Goal: Information Seeking & Learning: Learn about a topic

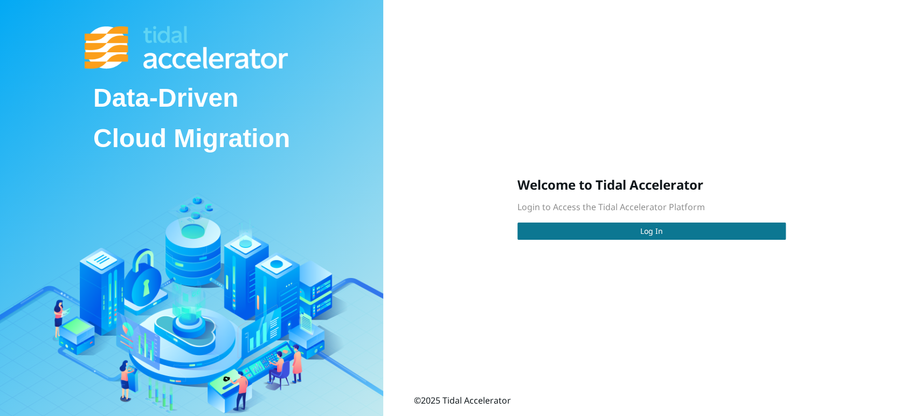
click at [650, 230] on span "Log In" at bounding box center [651, 231] width 23 height 12
click at [620, 235] on button "Log In" at bounding box center [651, 231] width 268 height 17
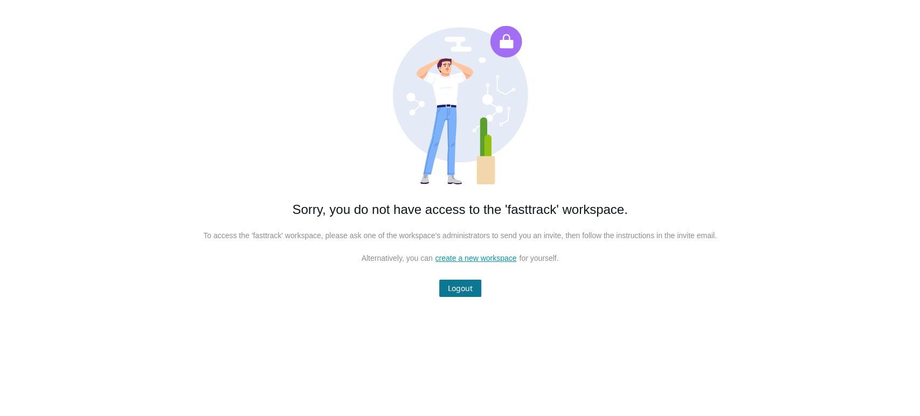
click at [461, 283] on span "Logout" at bounding box center [460, 288] width 25 height 12
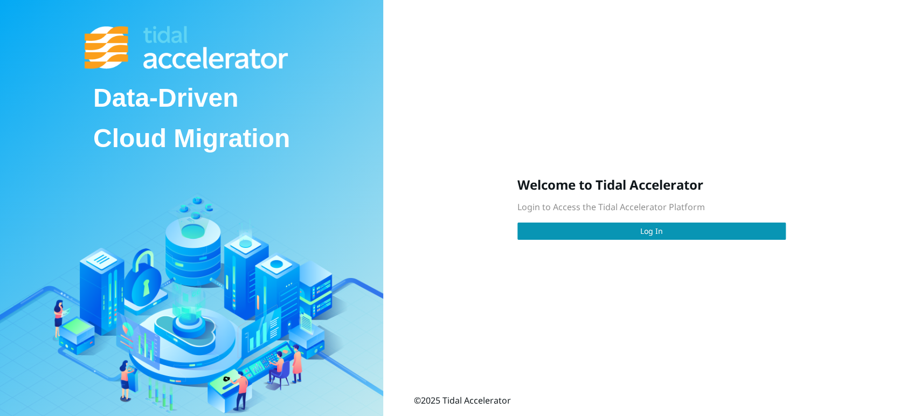
click at [458, 288] on div "Data-Driven Cloud Migration Welcome to Tidal Accelerator Login to Access the Ti…" at bounding box center [460, 208] width 920 height 416
click at [585, 235] on button "Log In" at bounding box center [651, 231] width 268 height 17
click at [621, 236] on button "Log In" at bounding box center [651, 231] width 268 height 17
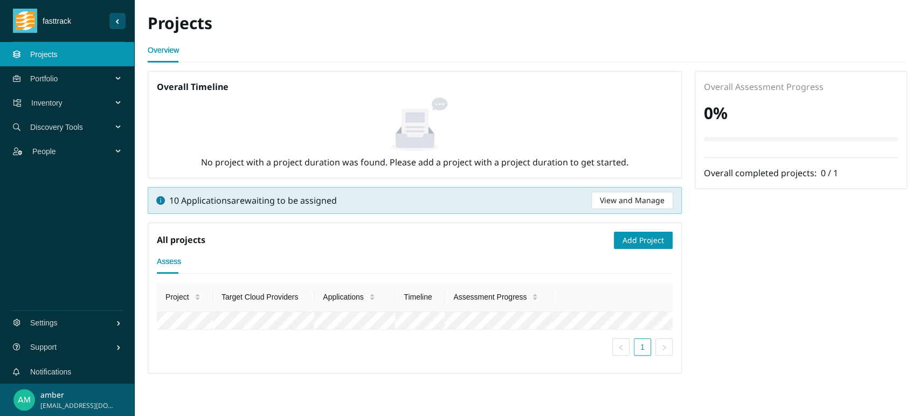
click at [64, 100] on span "Inventory" at bounding box center [73, 103] width 85 height 32
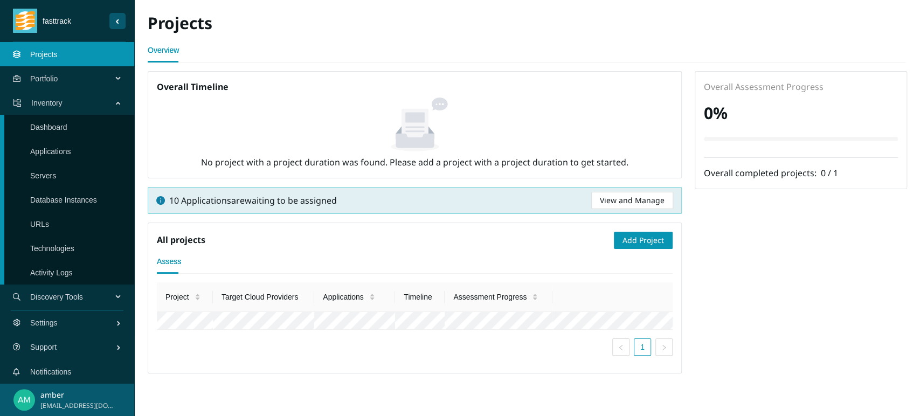
click at [56, 172] on link "Servers" at bounding box center [43, 175] width 26 height 9
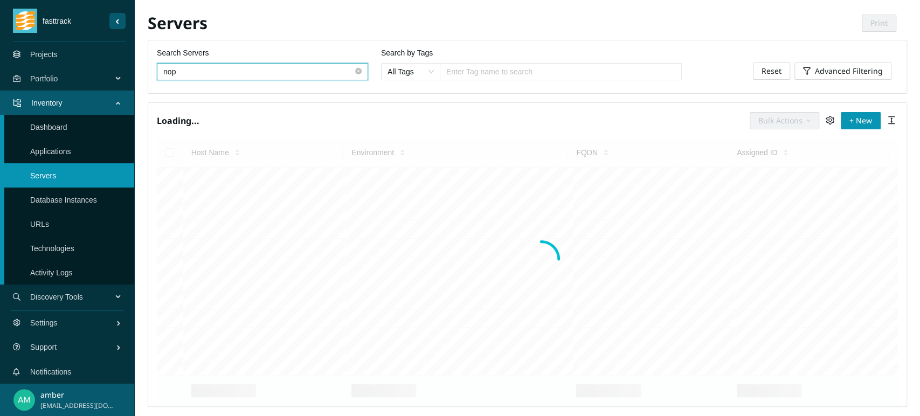
type input "nop"
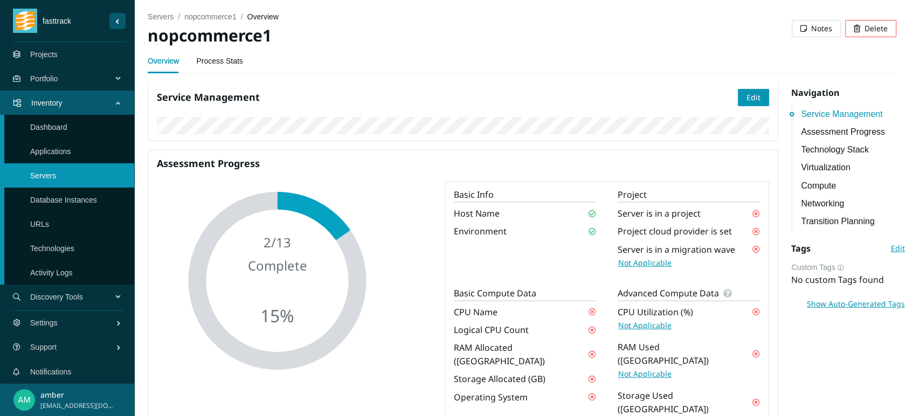
click at [865, 133] on link "Assessment Progress" at bounding box center [853, 131] width 104 height 13
click at [216, 61] on link "Process Stats" at bounding box center [219, 61] width 46 height 22
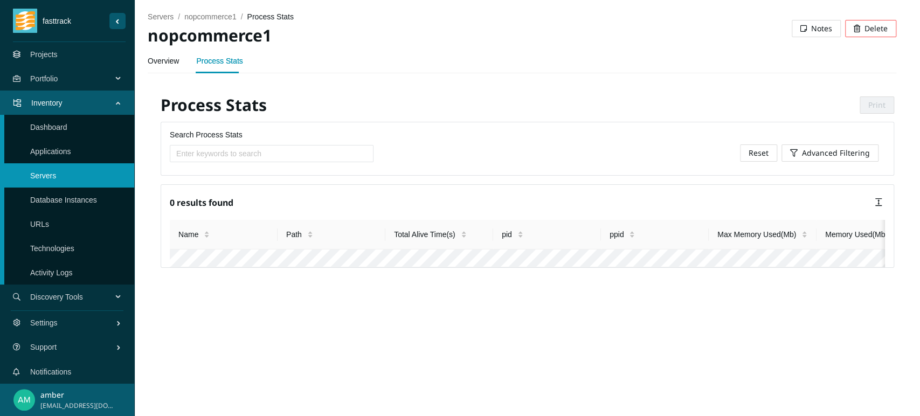
click at [165, 62] on link "Overview" at bounding box center [163, 61] width 31 height 22
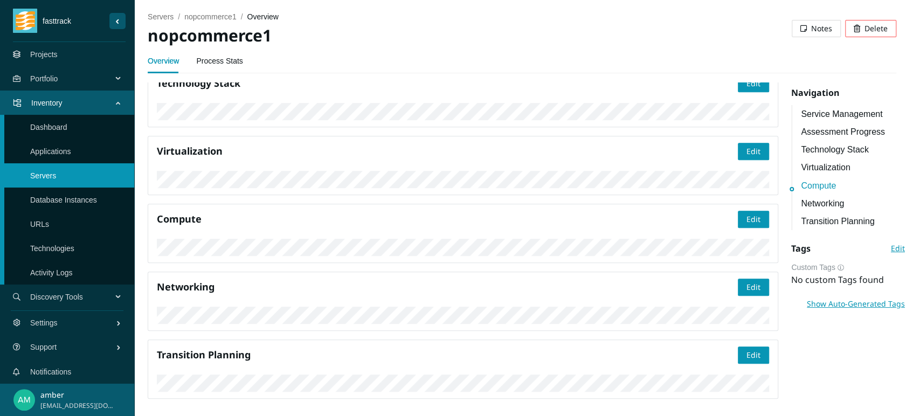
scroll to position [826, 0]
click at [65, 152] on link "Applications" at bounding box center [50, 151] width 41 height 9
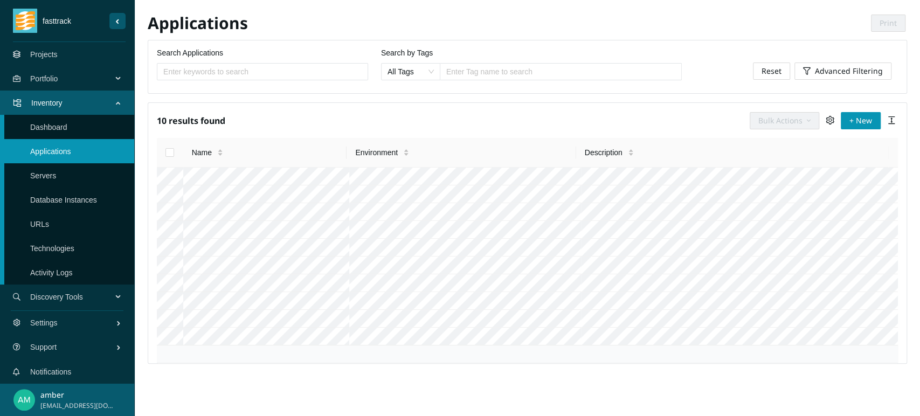
click at [78, 72] on span "Portfolio" at bounding box center [73, 79] width 86 height 32
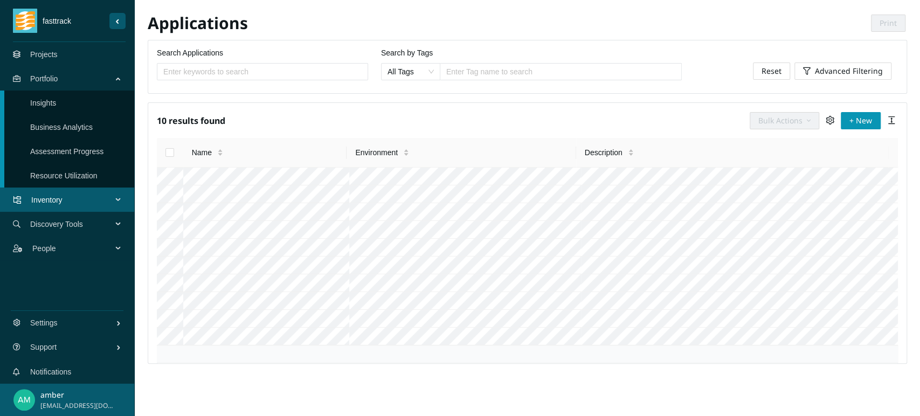
click at [56, 151] on link "Assessment Progress" at bounding box center [66, 151] width 73 height 9
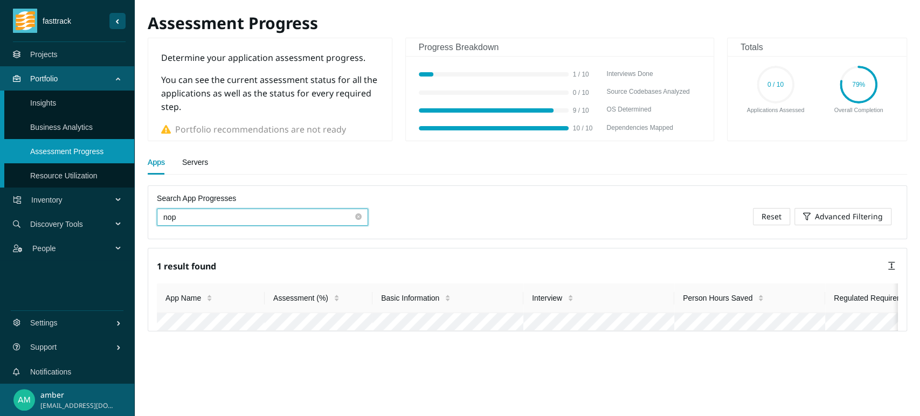
type input "nop"
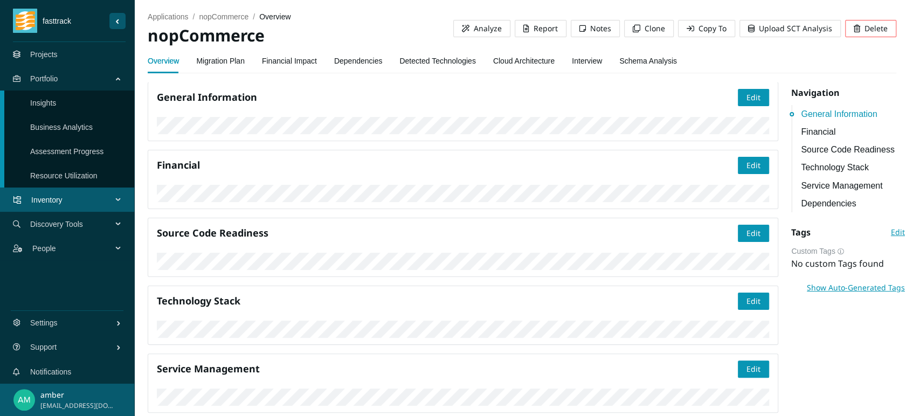
click at [580, 58] on link "Interview" at bounding box center [587, 61] width 30 height 22
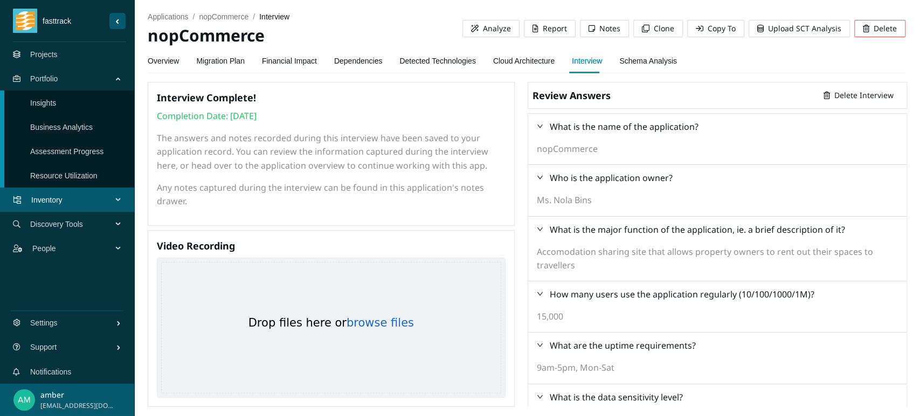
click at [566, 99] on h4 "Review Answers" at bounding box center [571, 96] width 78 height 15
click at [511, 63] on link "Cloud Architecture" at bounding box center [523, 61] width 61 height 22
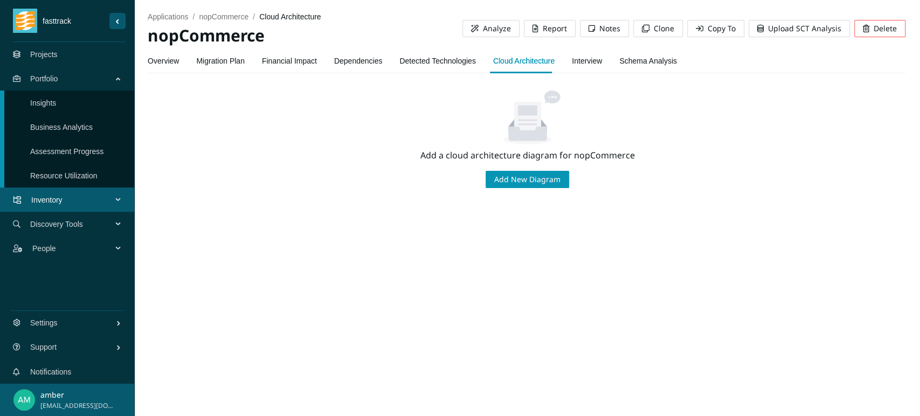
click at [588, 59] on link "Interview" at bounding box center [587, 61] width 30 height 22
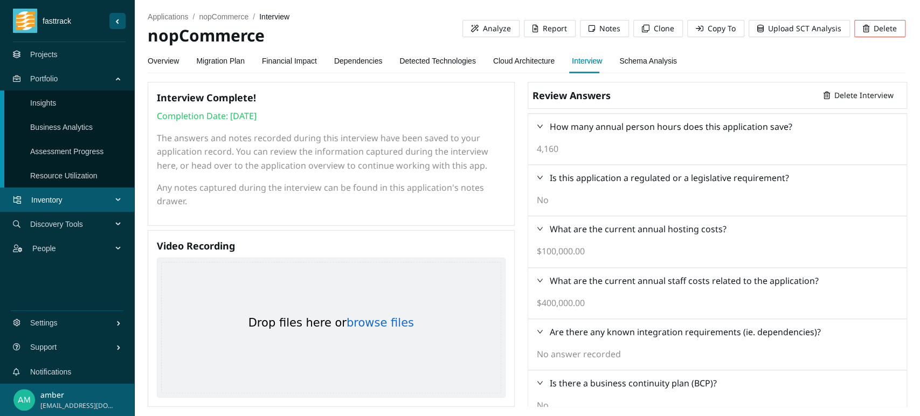
scroll to position [959, 0]
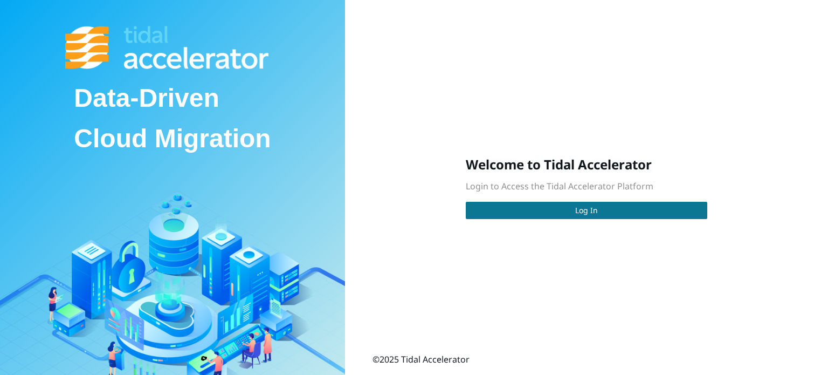
click at [585, 211] on span "Log In" at bounding box center [586, 210] width 23 height 12
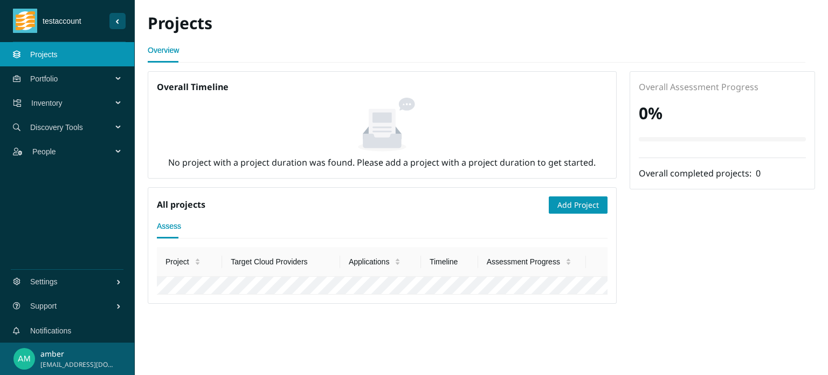
click at [53, 72] on span "Portfolio" at bounding box center [73, 79] width 86 height 32
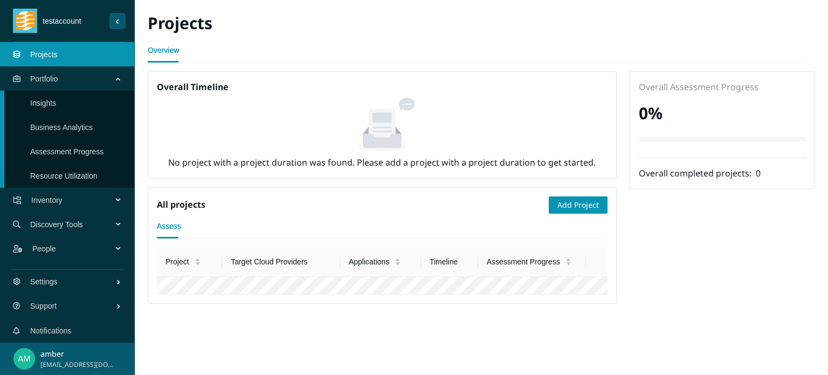
click at [56, 106] on link "Insights" at bounding box center [43, 103] width 26 height 9
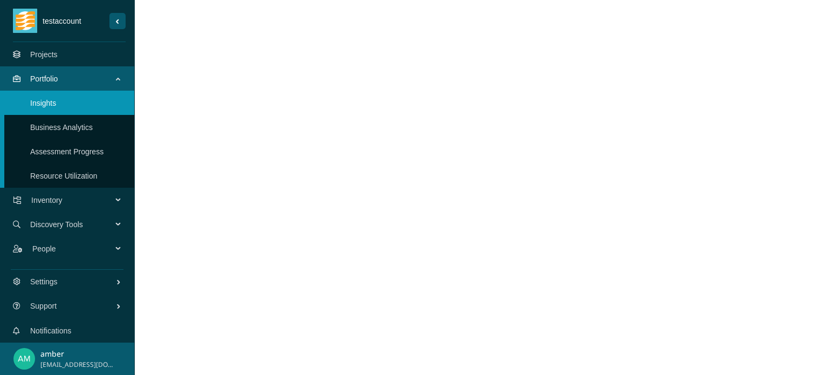
click at [58, 59] on link "Projects" at bounding box center [43, 54] width 27 height 9
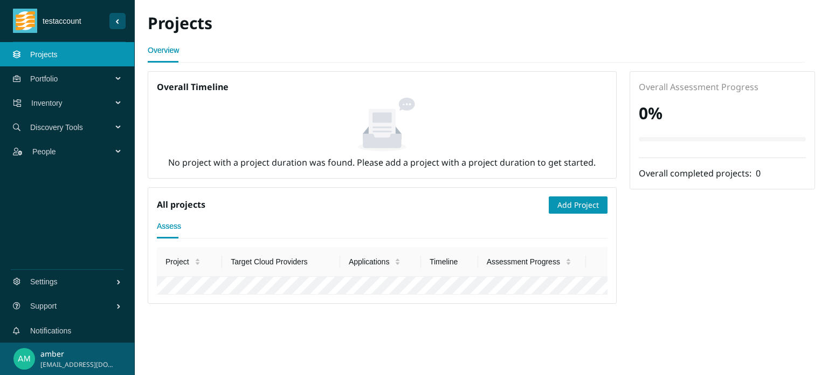
click at [113, 24] on button "Sider Navigation Menu" at bounding box center [117, 21] width 16 height 16
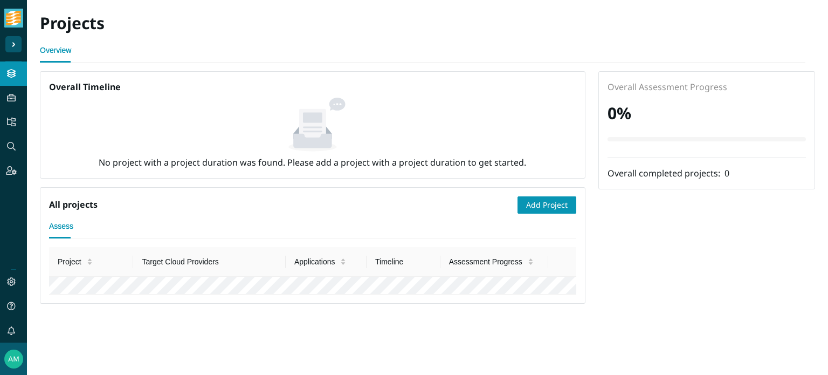
click at [16, 38] on button "Sider Navigation Menu" at bounding box center [13, 44] width 16 height 16
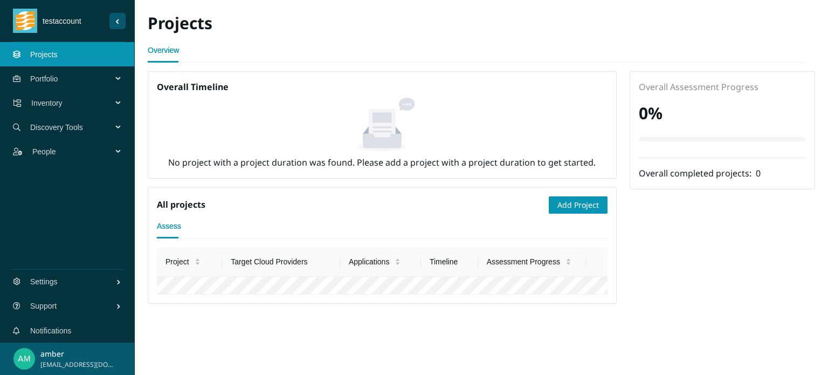
click at [74, 20] on span "testaccount" at bounding box center [73, 21] width 72 height 12
click at [116, 150] on span "People" at bounding box center [74, 151] width 84 height 32
click at [110, 77] on span "Portfolio" at bounding box center [73, 79] width 86 height 32
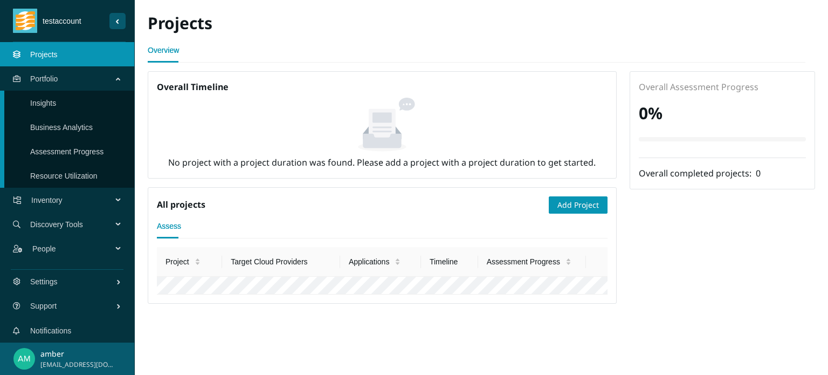
click at [110, 77] on span "Portfolio" at bounding box center [73, 79] width 86 height 32
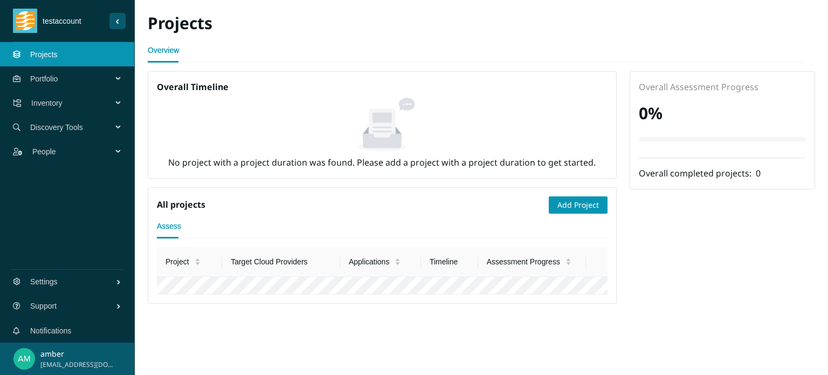
click at [115, 22] on button "Sider Navigation Menu" at bounding box center [117, 21] width 16 height 16
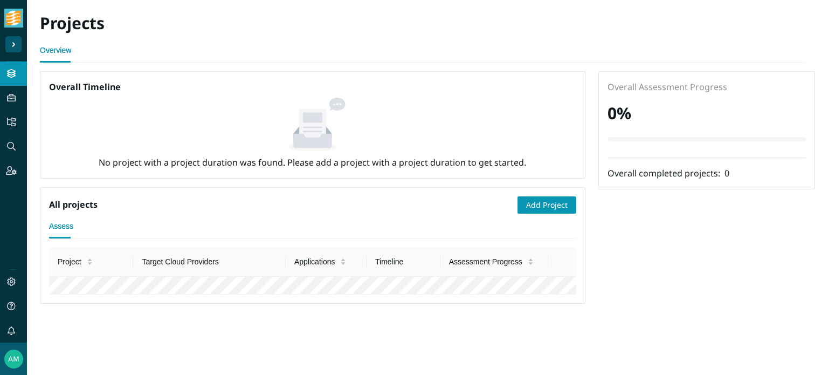
click at [16, 48] on button "Sider Navigation Menu" at bounding box center [13, 44] width 16 height 16
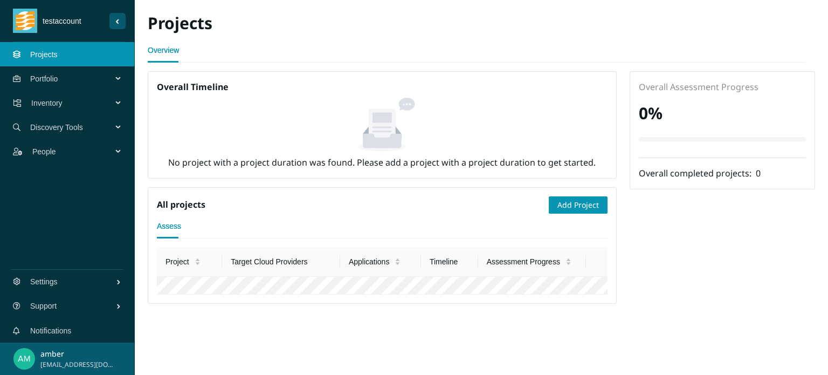
click at [81, 21] on span "testaccount" at bounding box center [73, 21] width 72 height 12
click at [117, 18] on button "Sider Navigation Menu" at bounding box center [117, 21] width 16 height 16
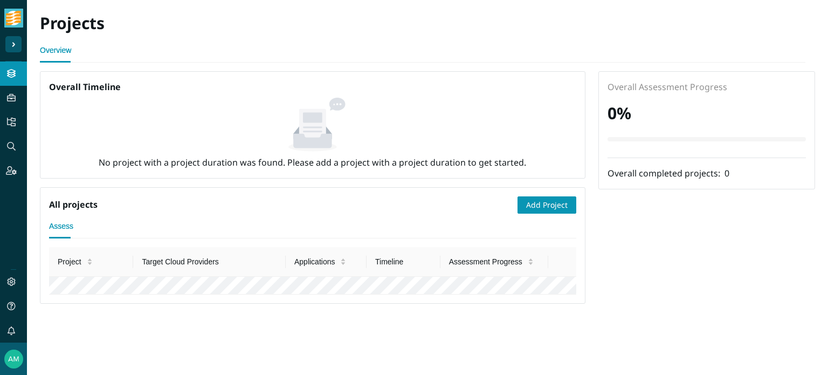
click at [11, 39] on button "Sider Navigation Menu" at bounding box center [13, 44] width 16 height 16
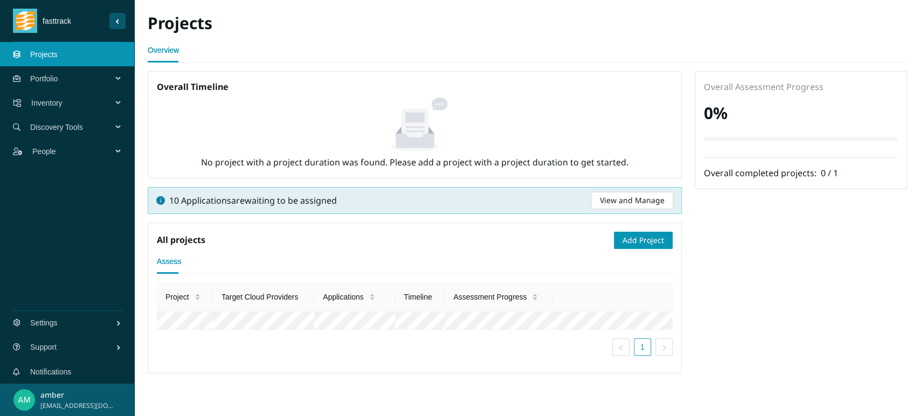
click at [64, 81] on span "Portfolio" at bounding box center [73, 79] width 86 height 32
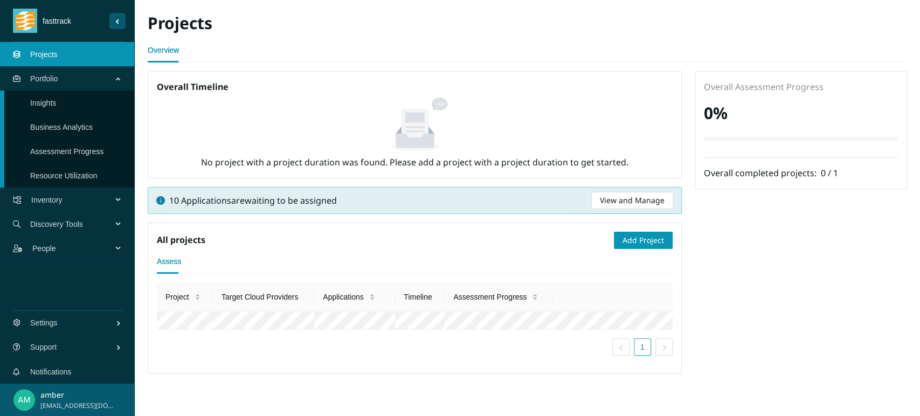
click at [56, 101] on link "Insights" at bounding box center [43, 103] width 26 height 9
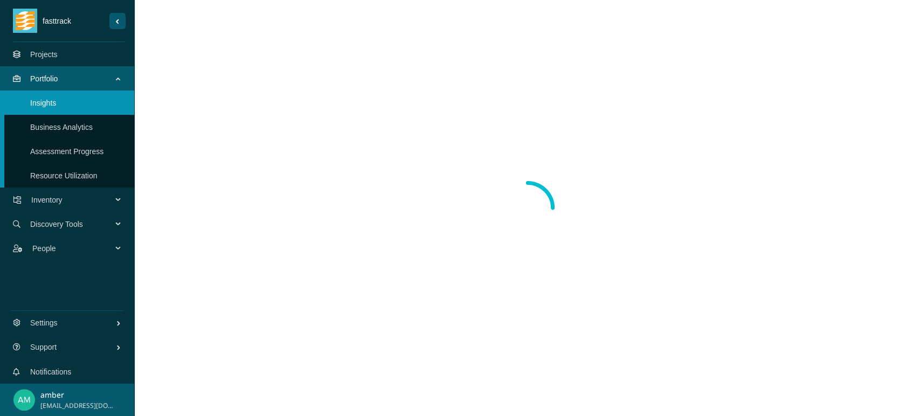
click at [83, 147] on link "Assessment Progress" at bounding box center [66, 151] width 73 height 9
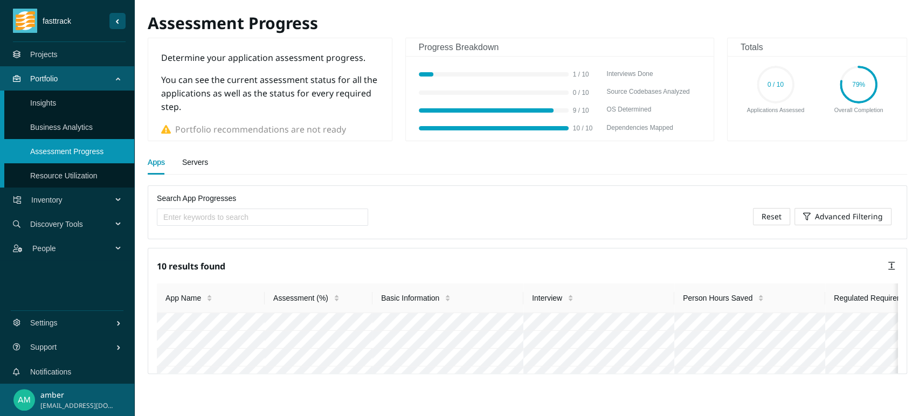
click at [85, 201] on span "Inventory" at bounding box center [73, 200] width 85 height 32
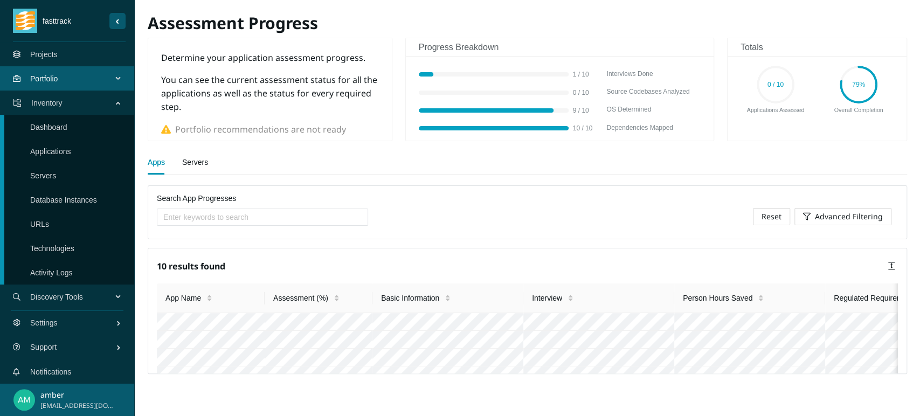
click at [52, 150] on link "Applications" at bounding box center [50, 151] width 41 height 9
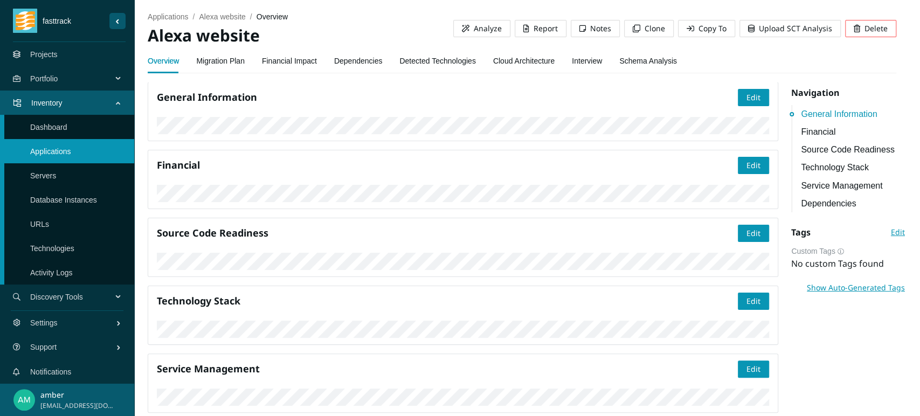
click at [585, 57] on link "Interview" at bounding box center [587, 61] width 30 height 22
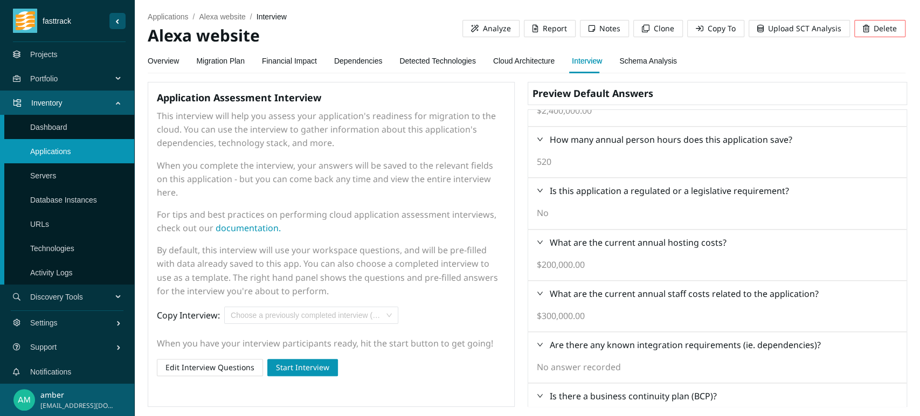
scroll to position [937, 0]
